Goal: Task Accomplishment & Management: Complete application form

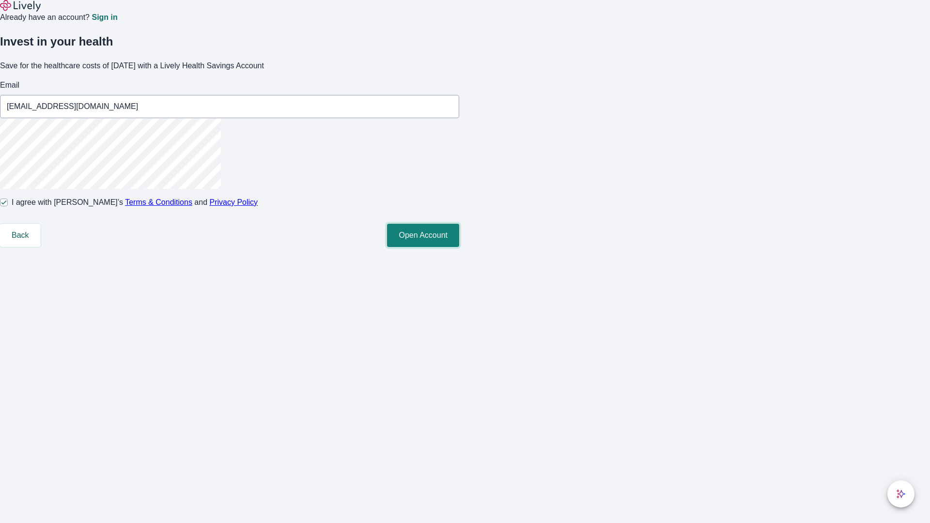
click at [459, 247] on button "Open Account" at bounding box center [423, 235] width 72 height 23
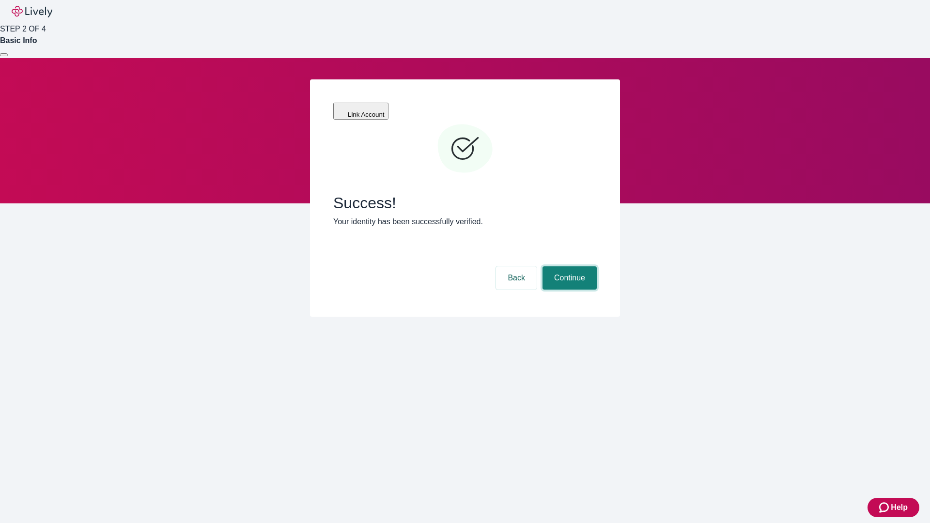
click at [568, 266] on button "Continue" at bounding box center [569, 277] width 54 height 23
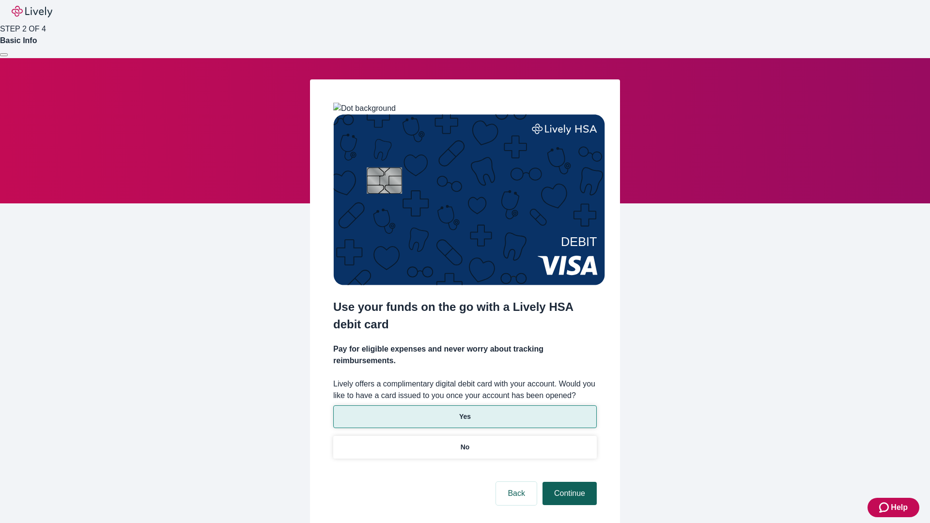
click at [464, 412] on p "Yes" at bounding box center [465, 417] width 12 height 10
click at [568, 482] on button "Continue" at bounding box center [569, 493] width 54 height 23
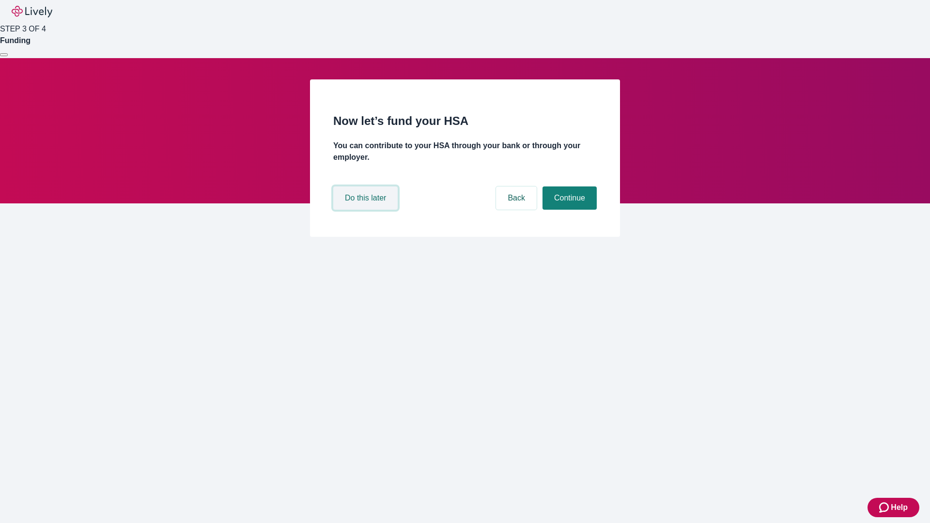
click at [367, 210] on button "Do this later" at bounding box center [365, 197] width 64 height 23
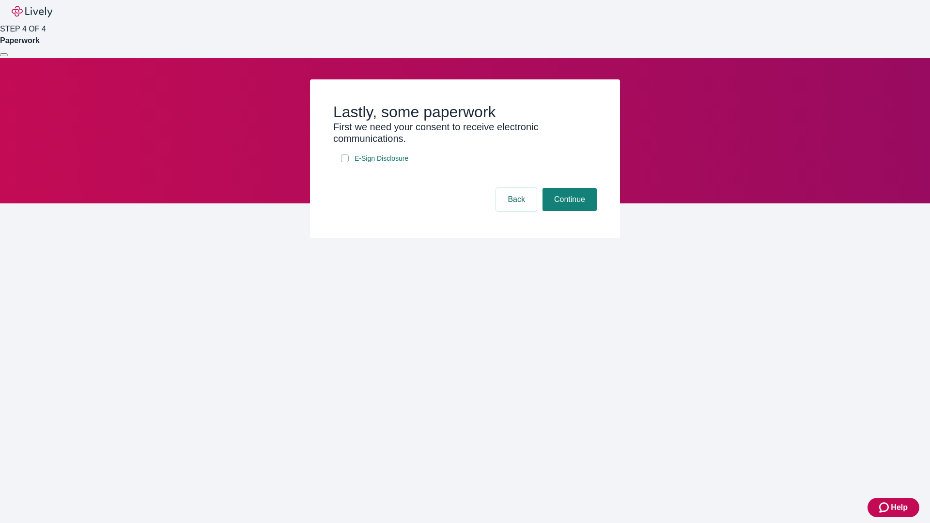
click at [345, 162] on input "E-Sign Disclosure" at bounding box center [345, 158] width 8 height 8
checkbox input "true"
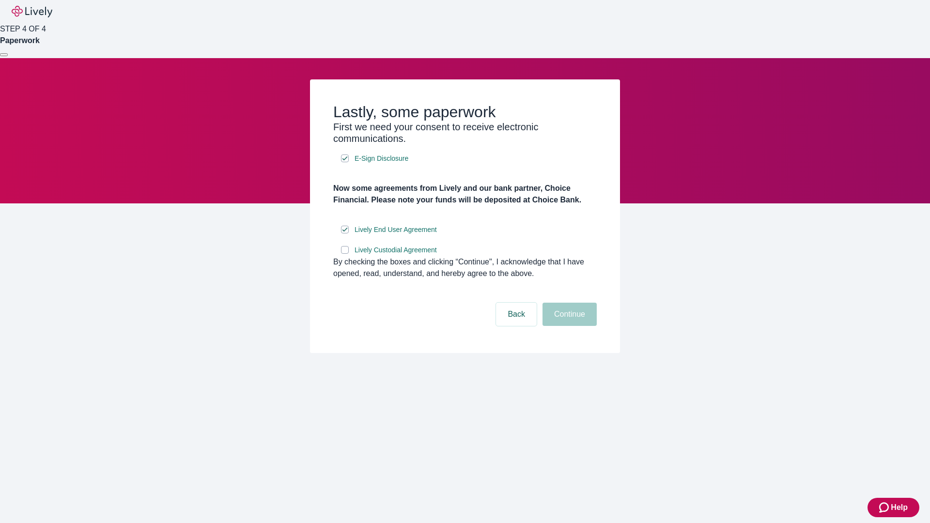
click at [345, 254] on input "Lively Custodial Agreement" at bounding box center [345, 250] width 8 height 8
checkbox input "true"
click at [568, 326] on button "Continue" at bounding box center [569, 314] width 54 height 23
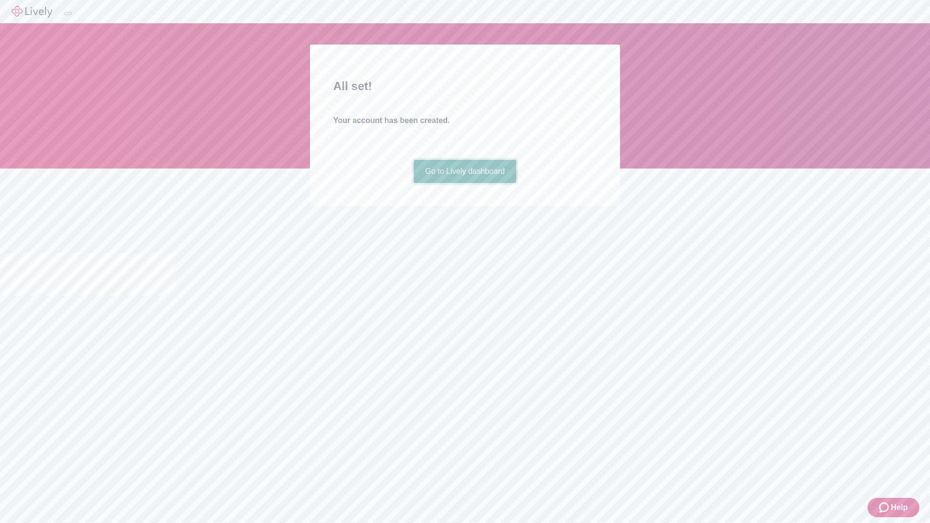
click at [464, 183] on link "Go to Lively dashboard" at bounding box center [465, 171] width 103 height 23
